Goal: Task Accomplishment & Management: Use online tool/utility

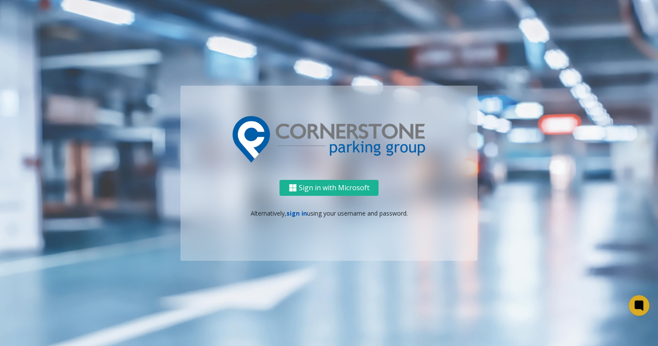
click at [300, 214] on link "sign in" at bounding box center [296, 213] width 21 height 8
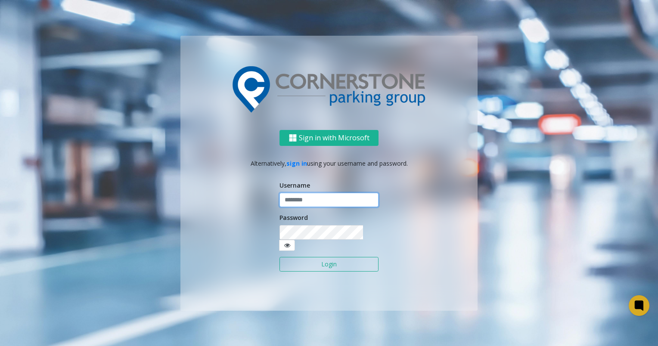
type input "**********"
click at [317, 207] on input "**********" at bounding box center [328, 200] width 99 height 15
click at [279, 257] on button "Login" at bounding box center [328, 264] width 99 height 15
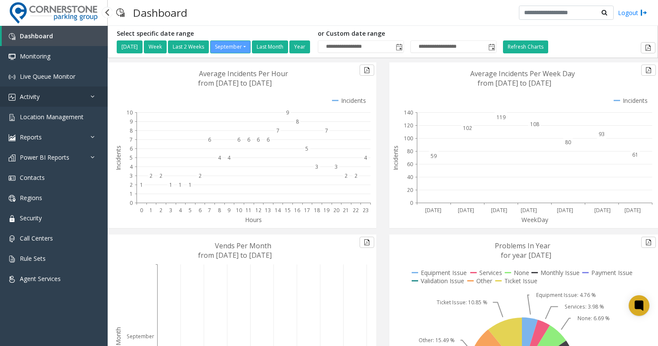
click at [62, 98] on link "Activity" at bounding box center [54, 97] width 108 height 20
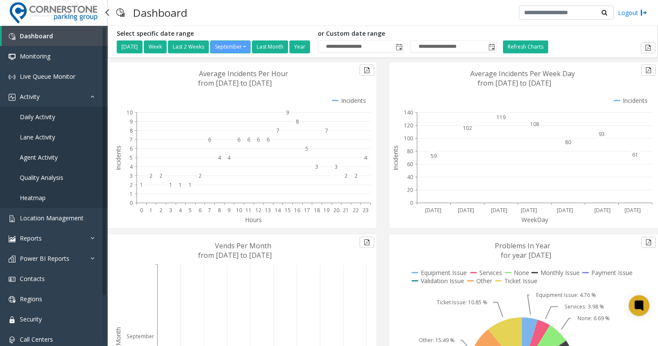
click at [69, 119] on link "Daily Activity" at bounding box center [54, 117] width 108 height 20
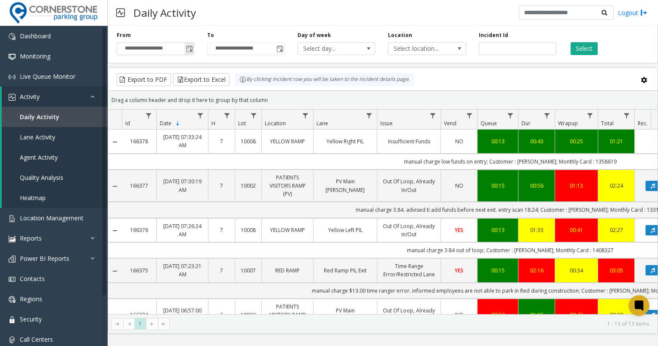
click at [186, 51] on span "Toggle popup" at bounding box center [188, 49] width 9 height 14
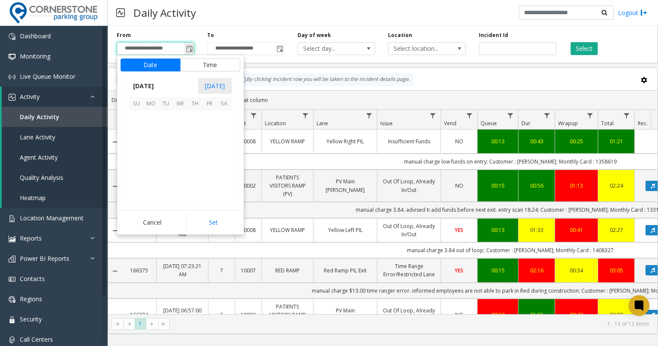
scroll to position [154502, 0]
click at [161, 146] on span "16" at bounding box center [165, 147] width 15 height 15
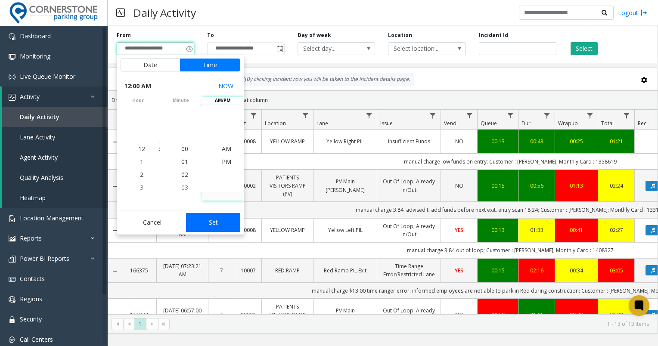
click at [205, 222] on button "Set" at bounding box center [213, 222] width 54 height 19
type input "**********"
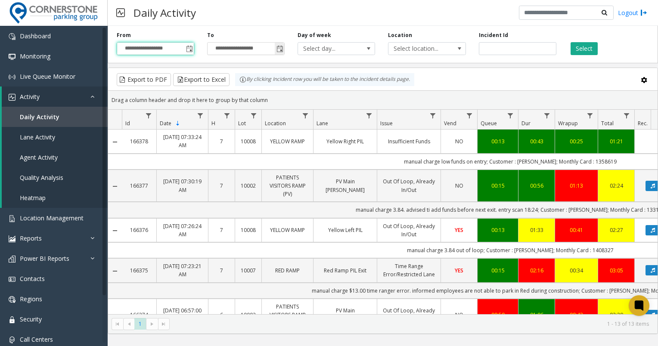
click at [279, 49] on span "Toggle popup" at bounding box center [279, 49] width 7 height 7
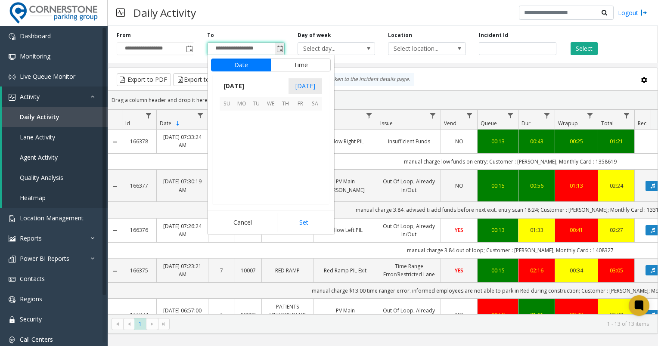
scroll to position [13, 0]
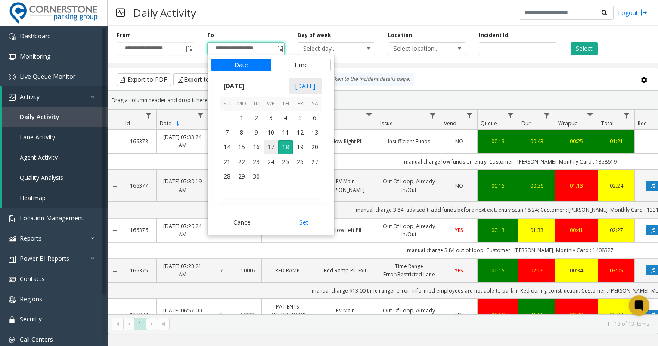
click at [271, 148] on span "17" at bounding box center [270, 147] width 15 height 15
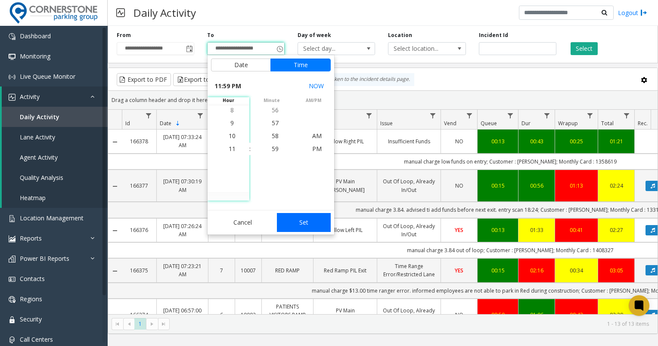
click at [314, 222] on button "Set" at bounding box center [304, 222] width 54 height 19
type input "**********"
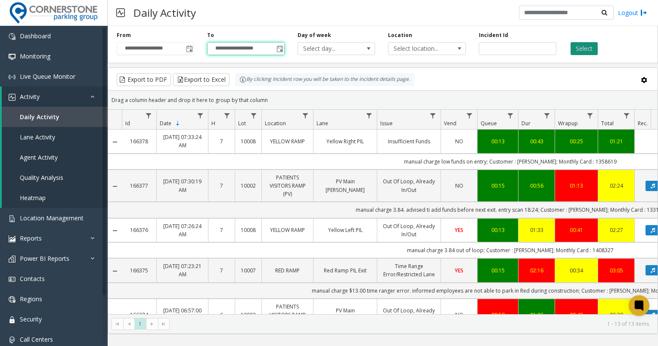
drag, startPoint x: 592, startPoint y: 39, endPoint x: 591, endPoint y: 43, distance: 5.0
click at [591, 41] on div "Select" at bounding box center [608, 43] width 90 height 24
click at [591, 47] on button "Select" at bounding box center [583, 48] width 27 height 13
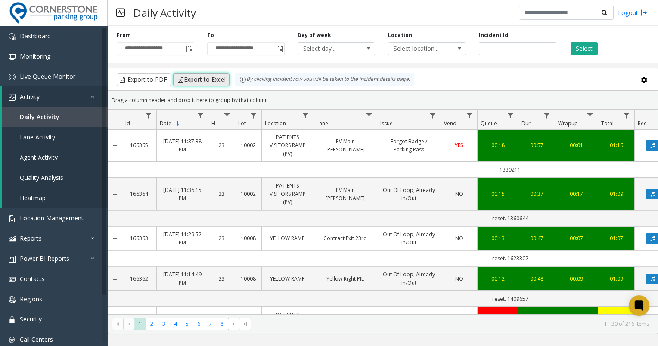
click at [215, 77] on button "Export to Excel" at bounding box center [201, 79] width 56 height 13
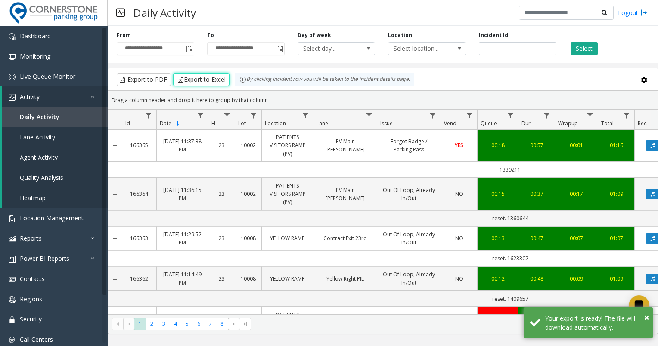
click at [525, 69] on kendo-grid-toolbar "Export to PDF Export to Excel By clicking Incident row you will be taken to the…" at bounding box center [382, 79] width 549 height 23
